Goal: Communication & Community: Share content

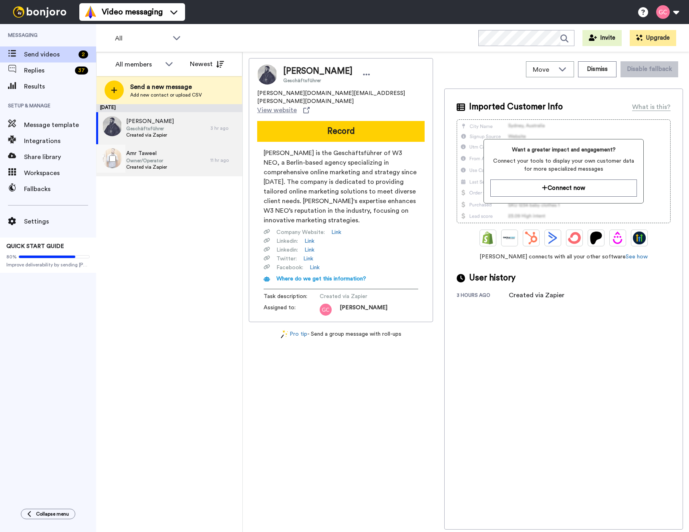
click at [153, 160] on span "Owner/Operator" at bounding box center [146, 161] width 41 height 6
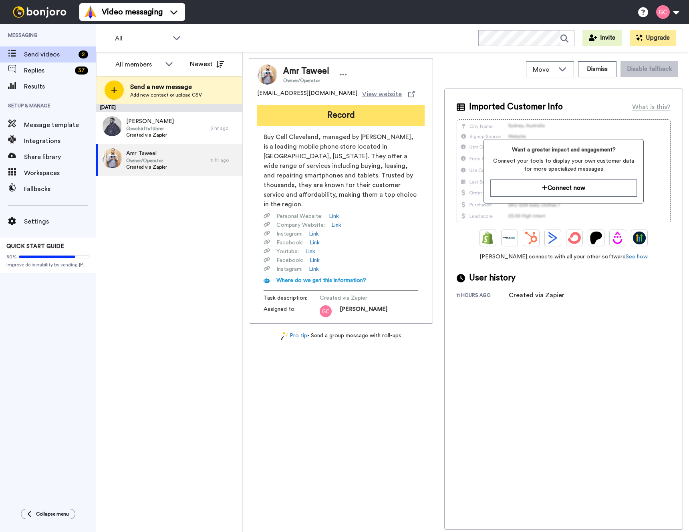
click at [337, 114] on button "Record" at bounding box center [341, 115] width 168 height 21
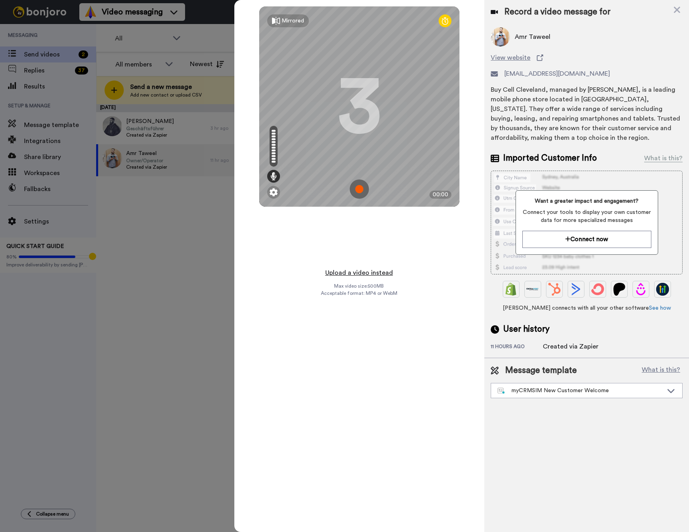
click at [359, 274] on button "Upload a video instead" at bounding box center [359, 273] width 73 height 10
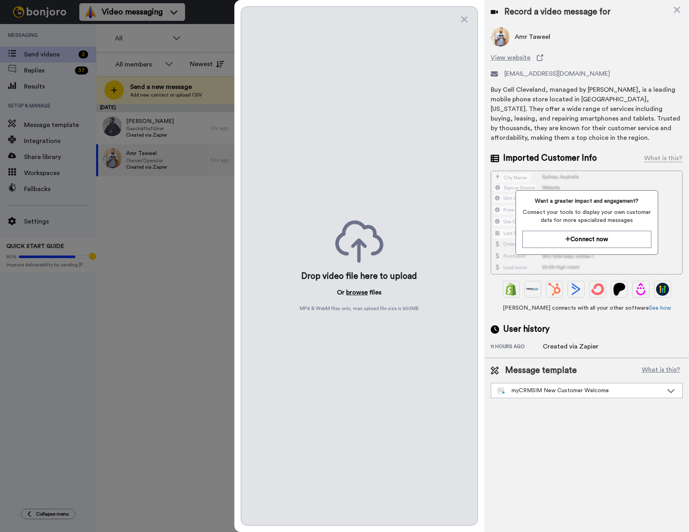
click at [357, 291] on button "browse" at bounding box center [357, 293] width 22 height 10
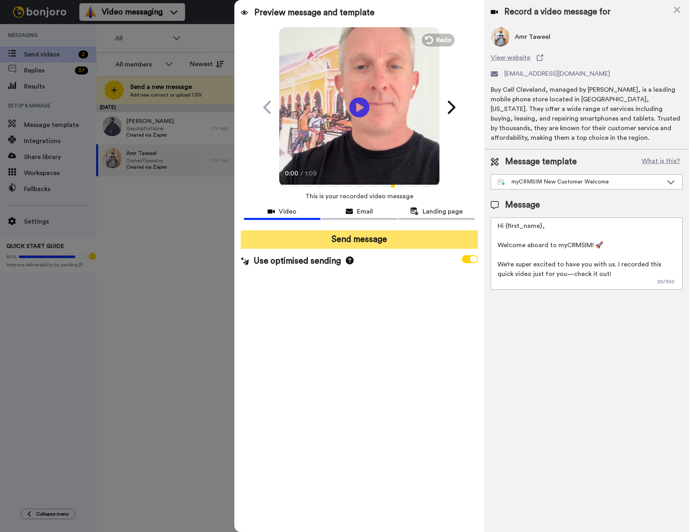
click at [369, 240] on button "Send message" at bounding box center [359, 239] width 237 height 18
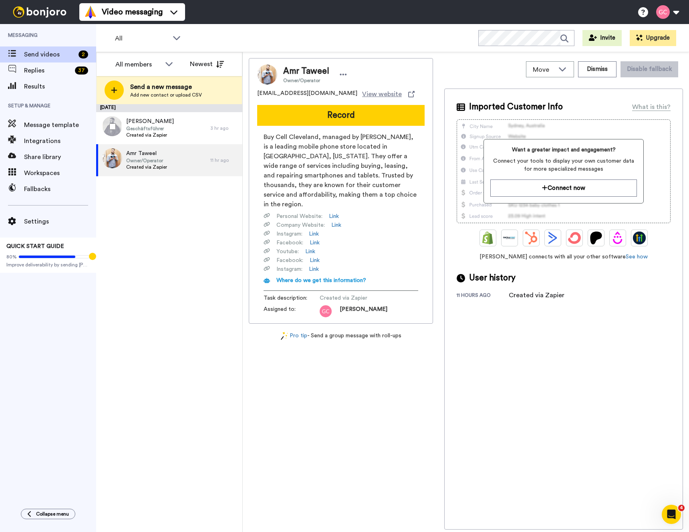
click at [156, 124] on span "[PERSON_NAME]" at bounding box center [150, 121] width 48 height 8
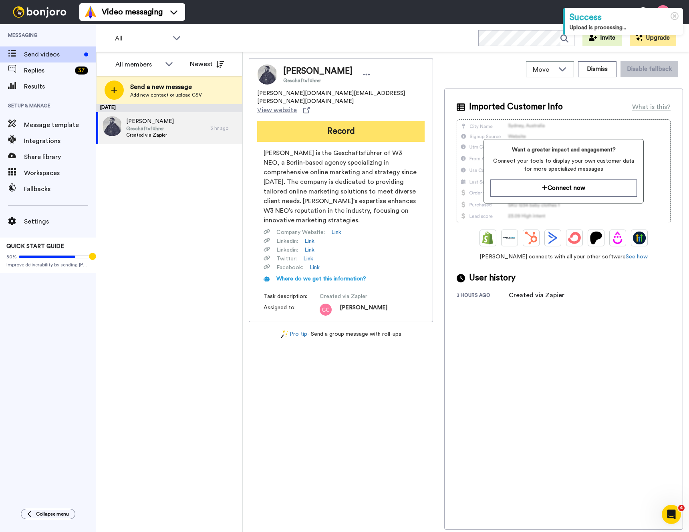
click at [339, 121] on button "Record" at bounding box center [341, 131] width 168 height 21
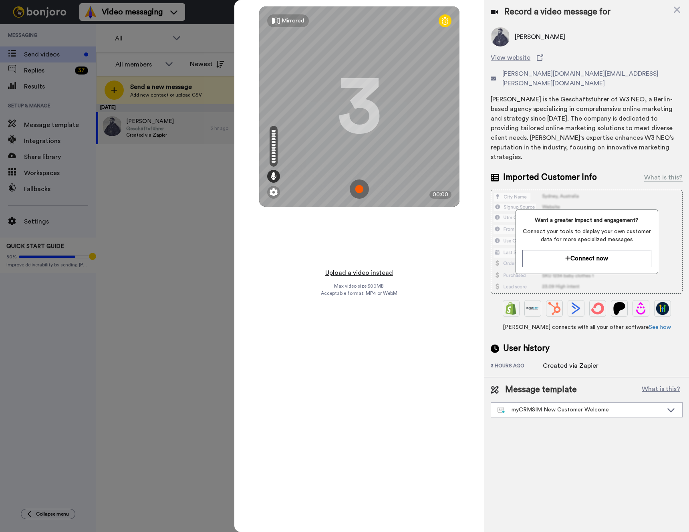
click at [360, 274] on button "Upload a video instead" at bounding box center [359, 273] width 73 height 10
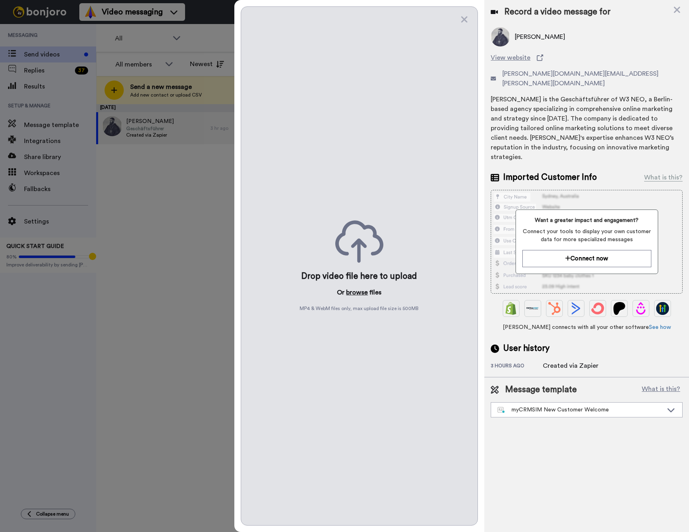
click at [357, 294] on button "browse" at bounding box center [357, 293] width 22 height 10
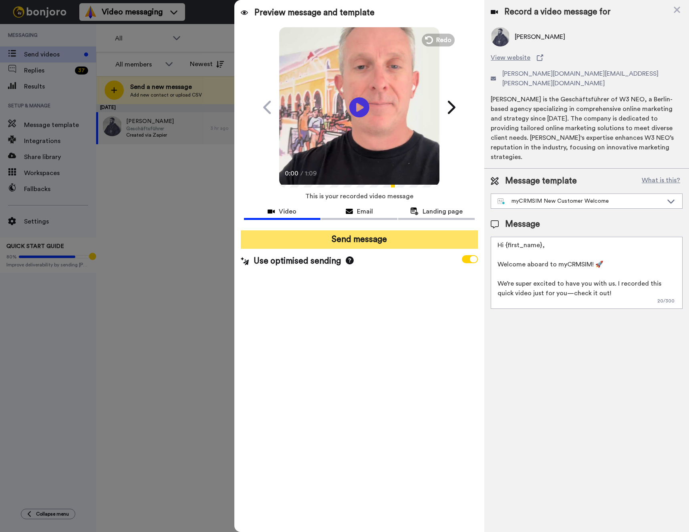
click at [361, 242] on button "Send message" at bounding box center [359, 239] width 237 height 18
